Goal: Register for event/course

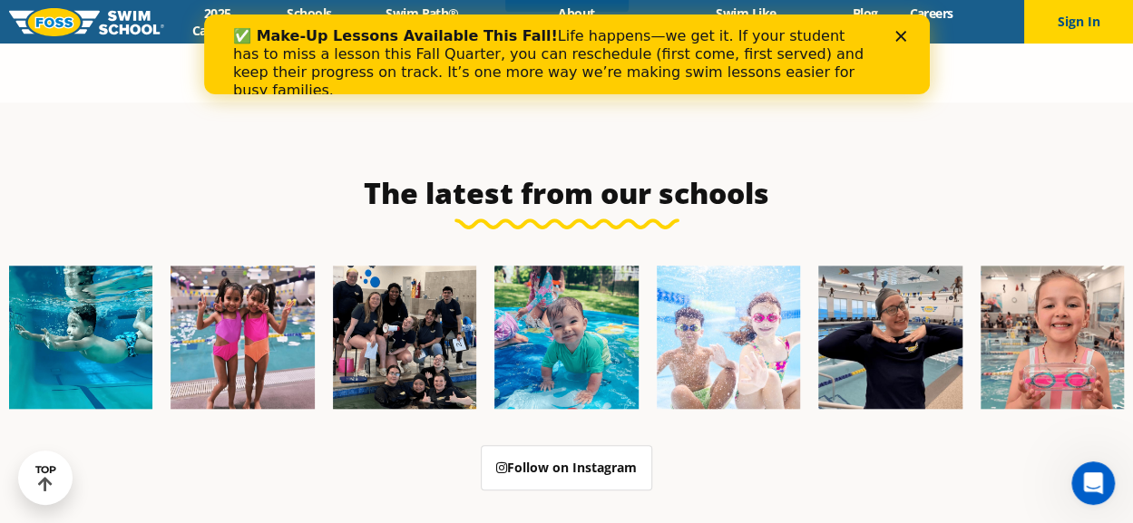
scroll to position [4082, 0]
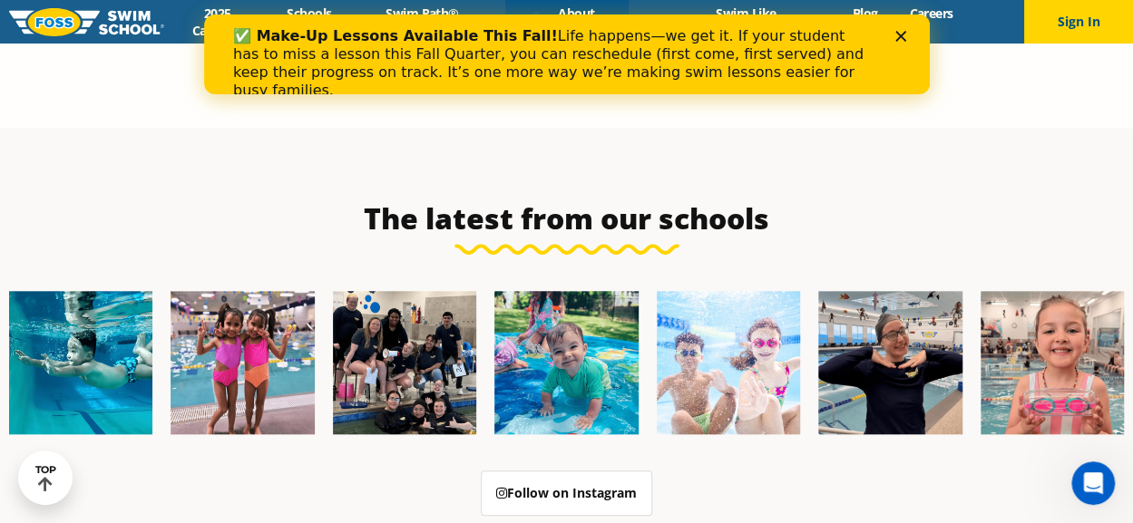
click at [904, 28] on div "✅ Make-Up Lessons Available This Fall! Life happens—we get it. If your student …" at bounding box center [566, 63] width 726 height 83
click at [899, 39] on icon "Close" at bounding box center [899, 36] width 11 height 11
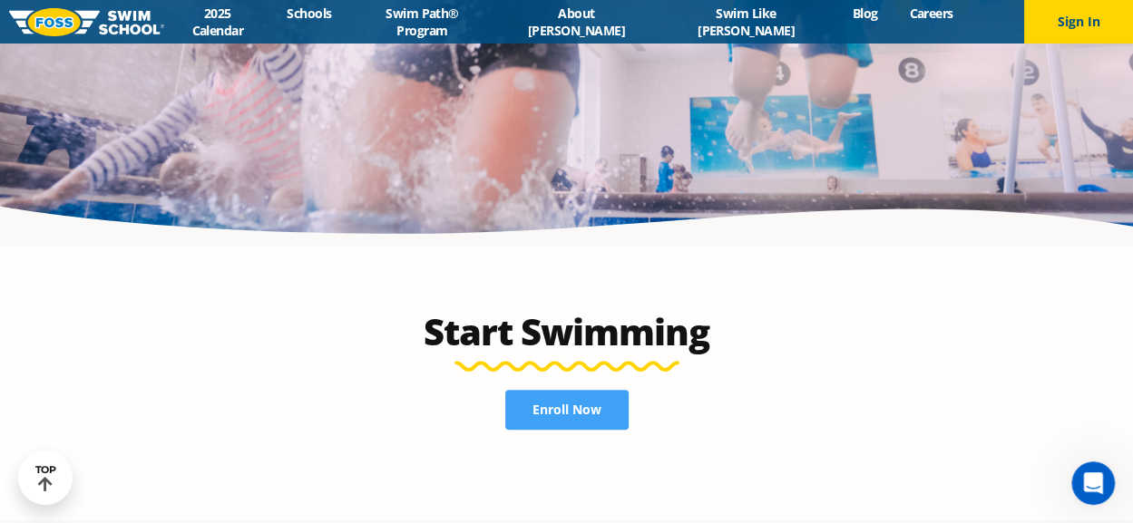
scroll to position [3538, 0]
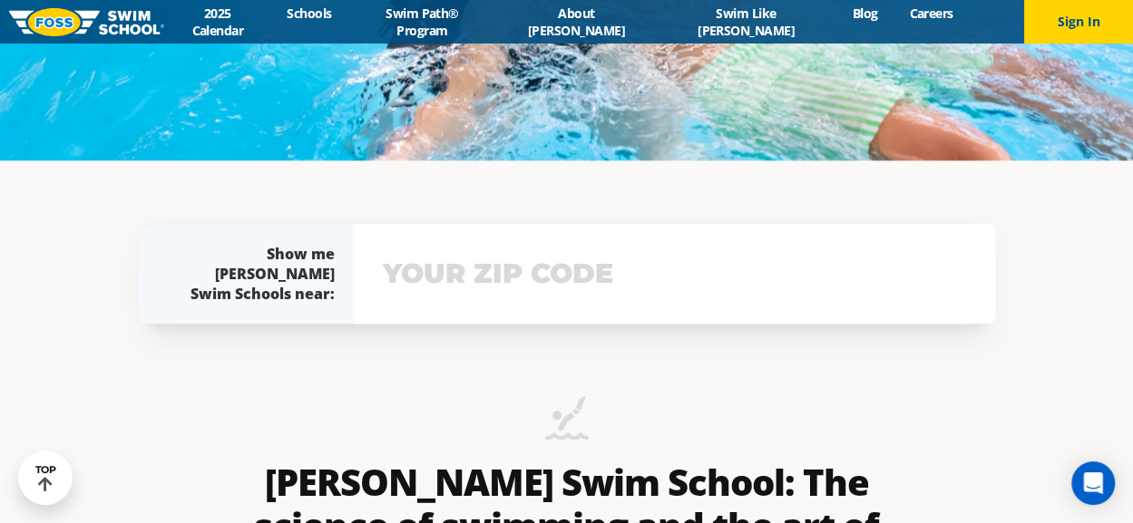
scroll to position [272, 0]
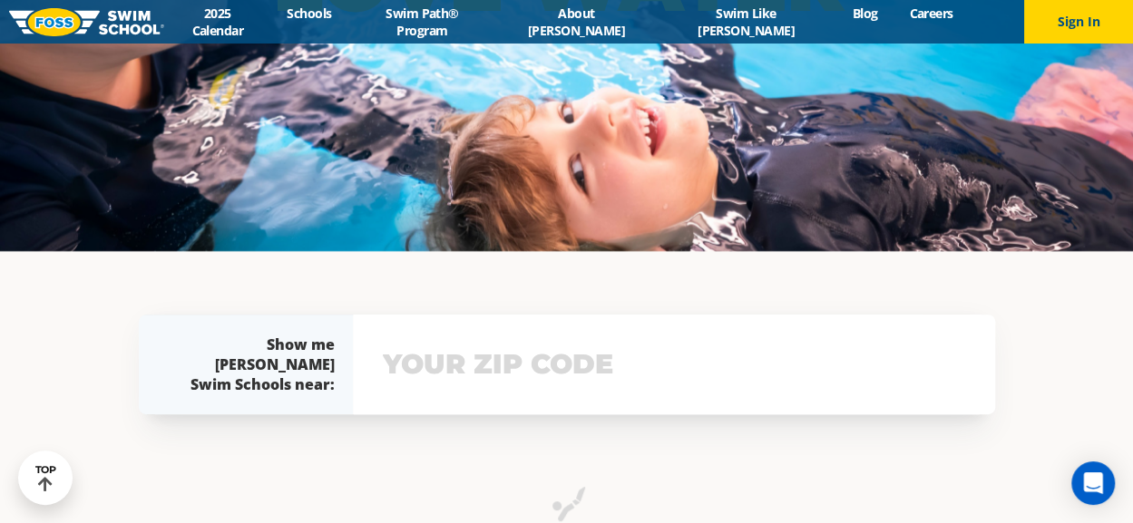
click at [428, 367] on input "text" at bounding box center [673, 364] width 591 height 53
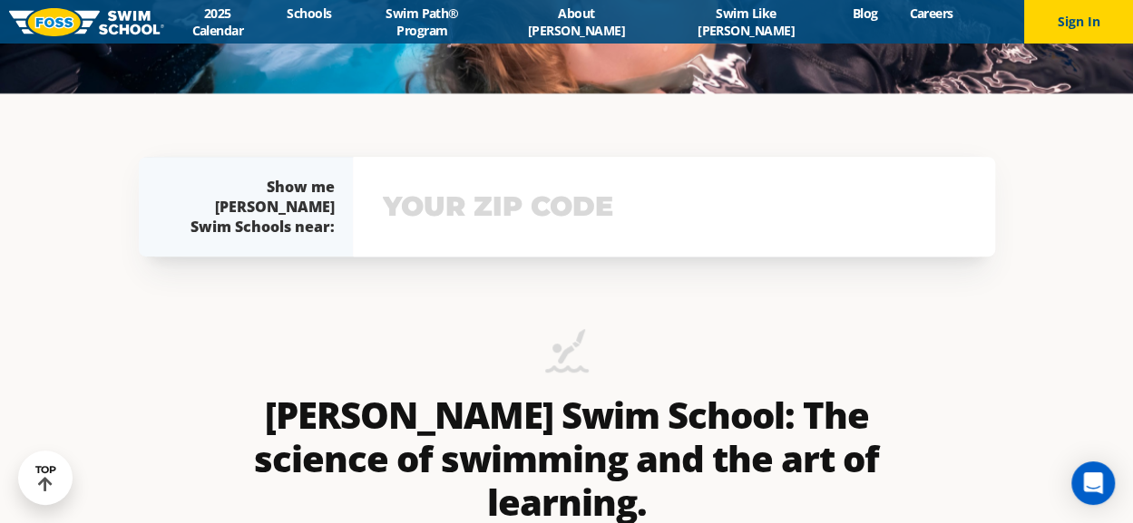
scroll to position [496, 0]
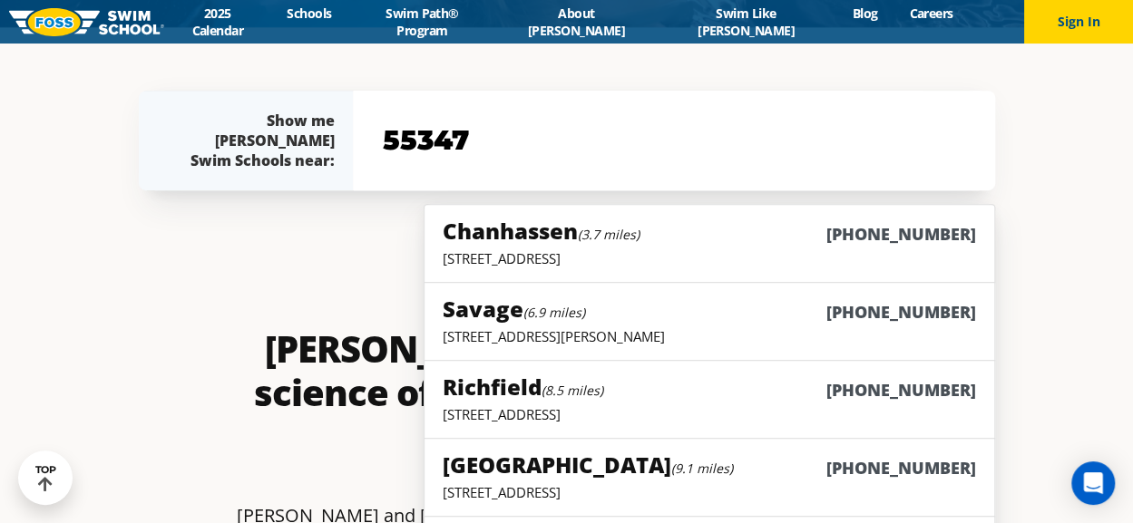
type input "55347"
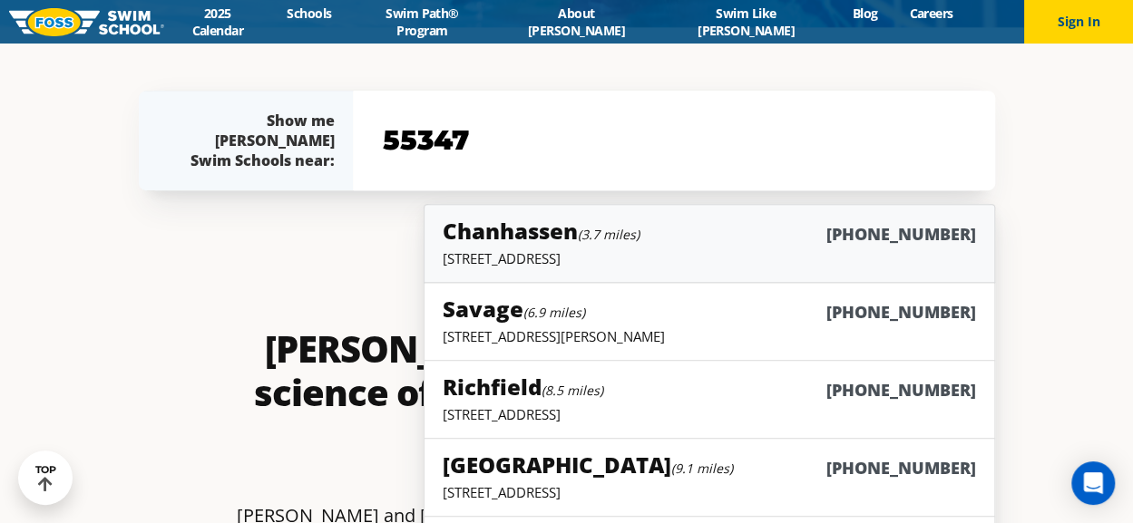
click at [587, 237] on small "(3.7 miles)" at bounding box center [609, 234] width 62 height 17
